Goal: Information Seeking & Learning: Learn about a topic

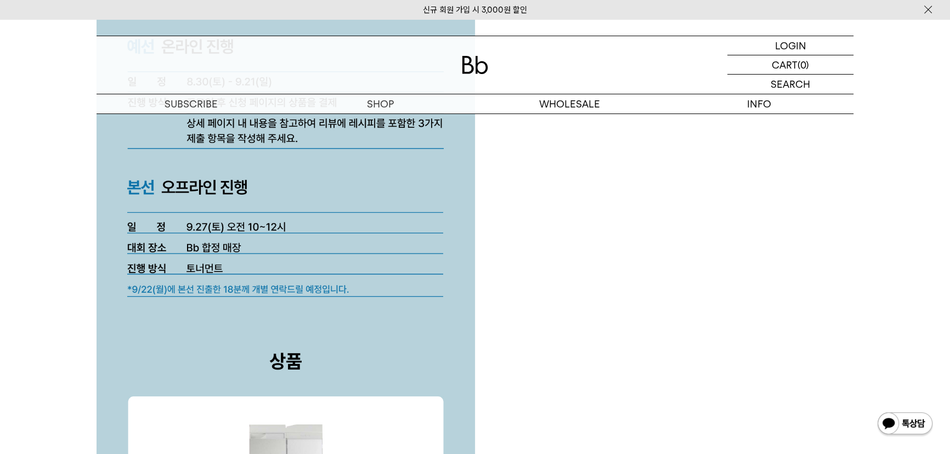
scroll to position [3284, 0]
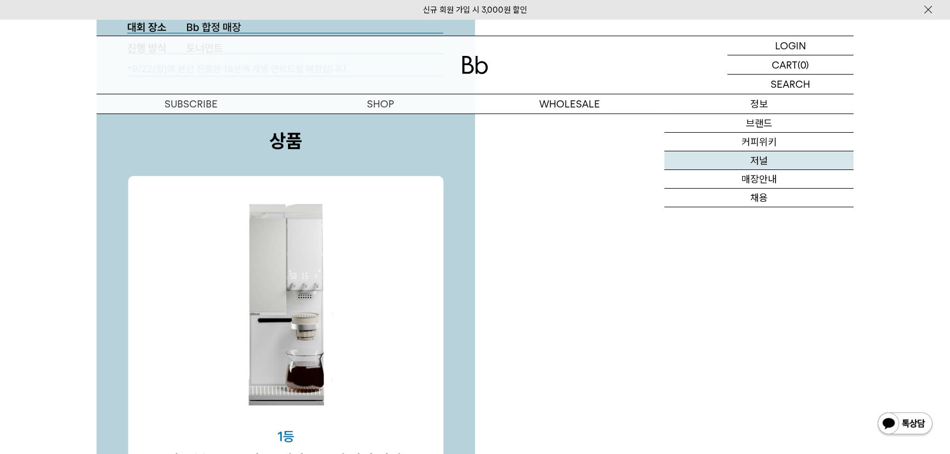
click at [769, 155] on link "저널" at bounding box center [758, 160] width 189 height 19
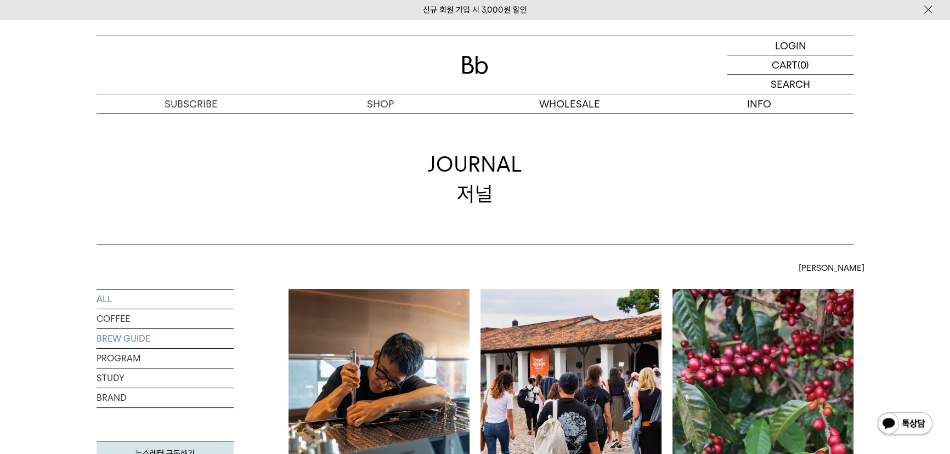
click at [117, 335] on link "BREW GUIDE" at bounding box center [165, 338] width 137 height 19
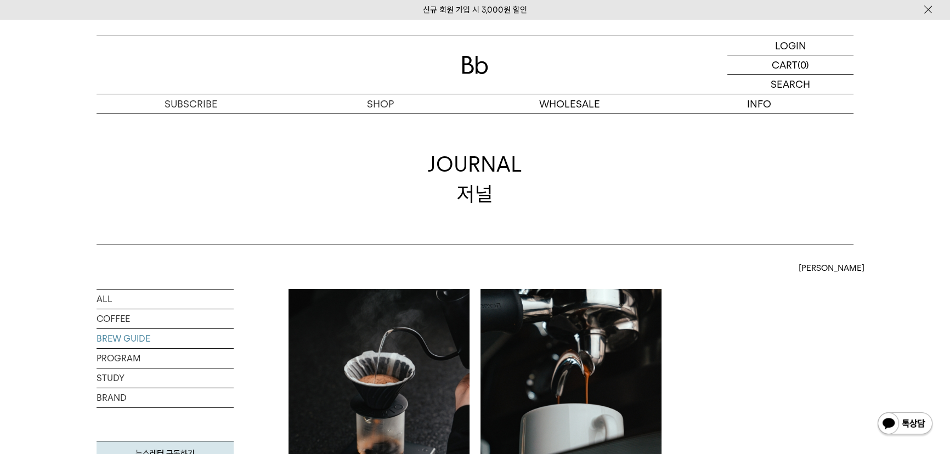
click at [374, 365] on img at bounding box center [379, 379] width 181 height 181
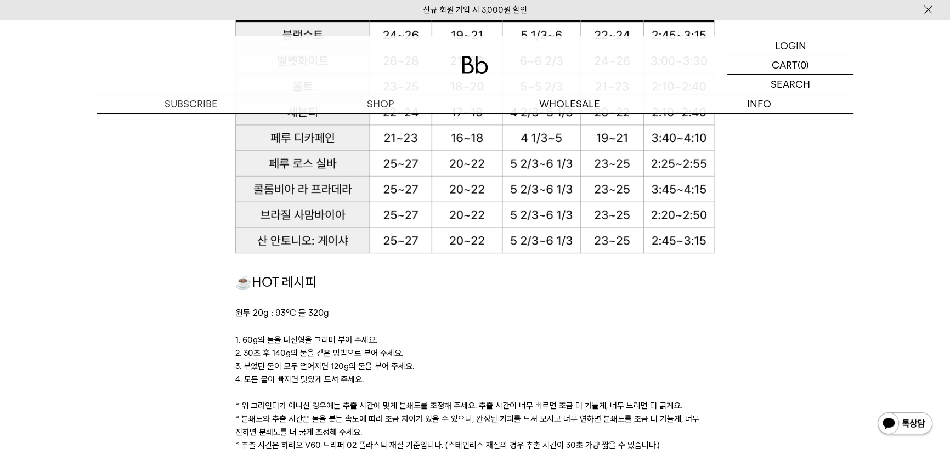
scroll to position [748, 0]
